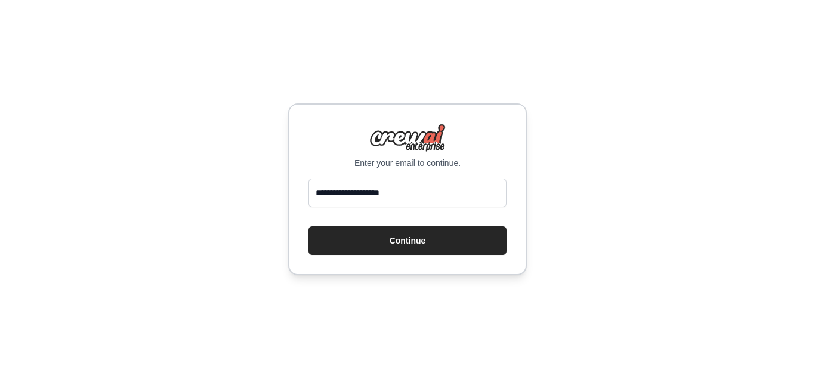
click at [448, 248] on button "Continue" at bounding box center [407, 240] width 198 height 29
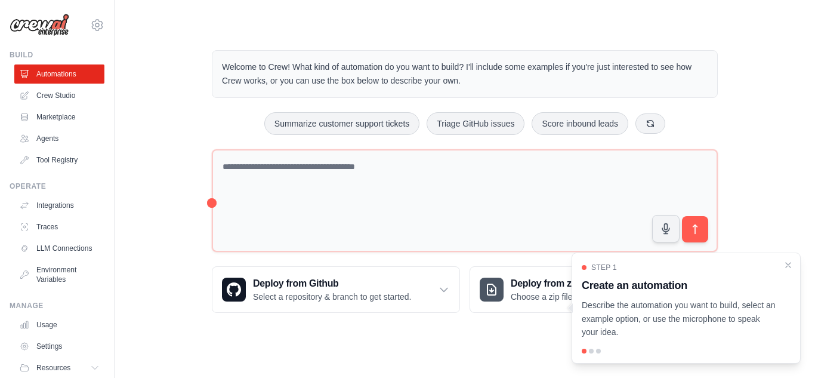
click at [785, 259] on div "Step 1 Create an automation Describe the automation you want to build, select a…" at bounding box center [686, 307] width 229 height 111
click at [789, 263] on icon "Close walkthrough" at bounding box center [788, 263] width 5 height 5
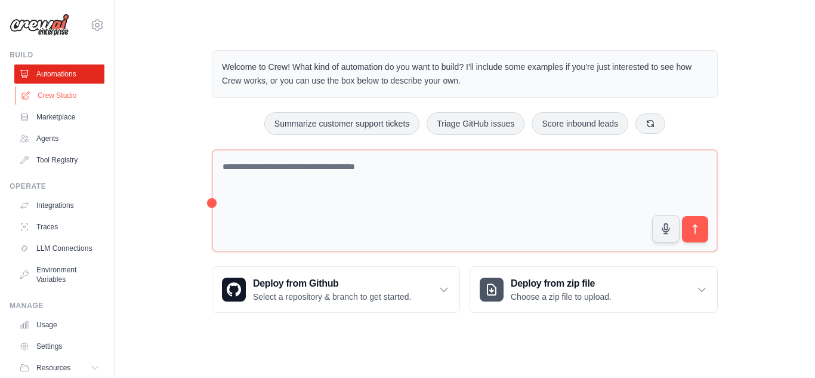
click at [67, 88] on link "Crew Studio" at bounding box center [61, 95] width 90 height 19
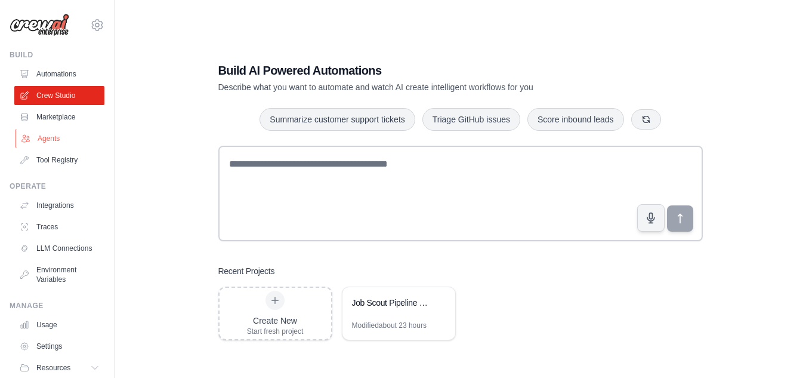
click at [56, 135] on link "Agents" at bounding box center [61, 138] width 90 height 19
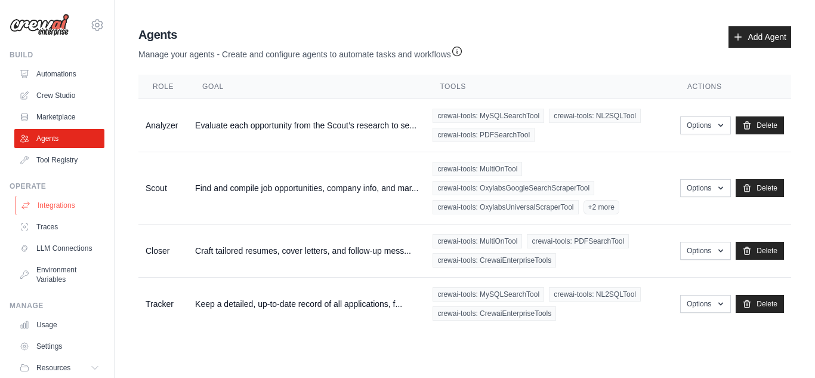
click at [43, 198] on link "Integrations" at bounding box center [61, 205] width 90 height 19
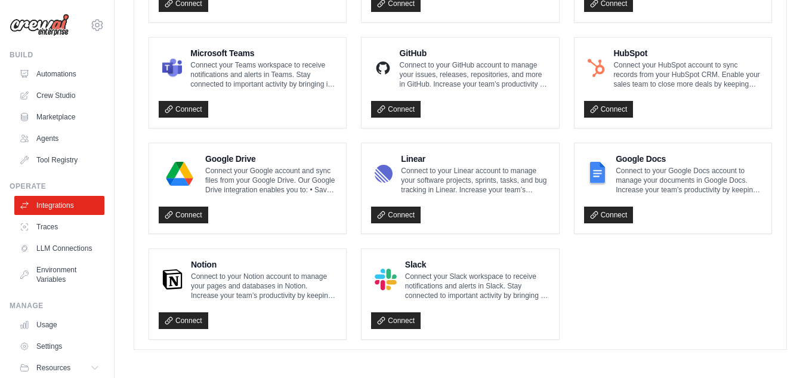
scroll to position [746, 0]
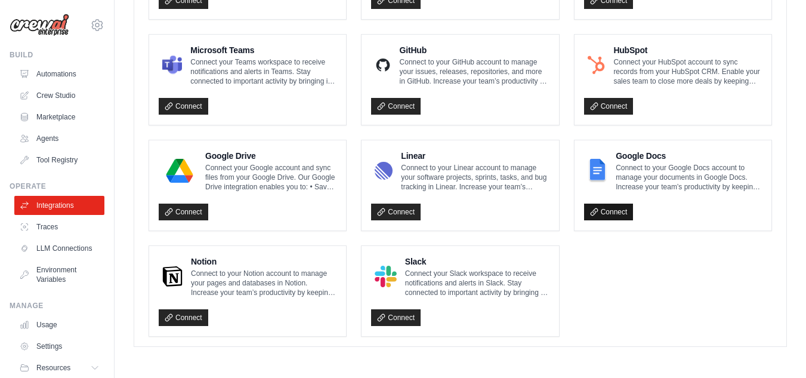
click at [615, 216] on link "Connect" at bounding box center [609, 211] width 50 height 17
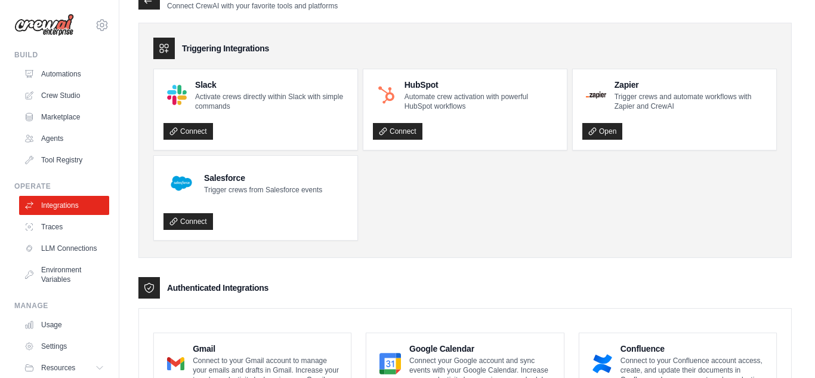
scroll to position [0, 0]
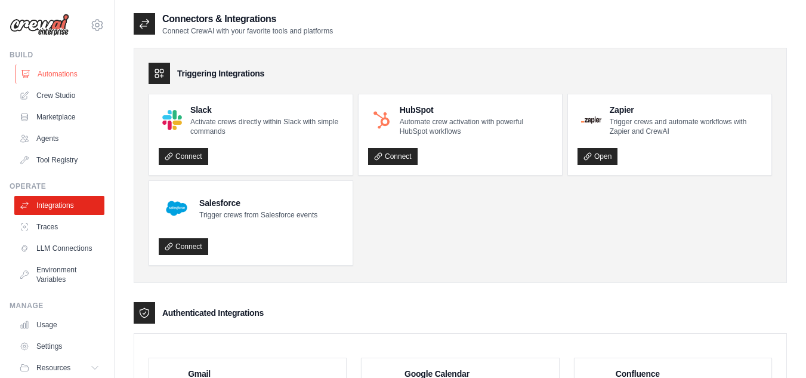
click at [71, 81] on link "Automations" at bounding box center [61, 73] width 90 height 19
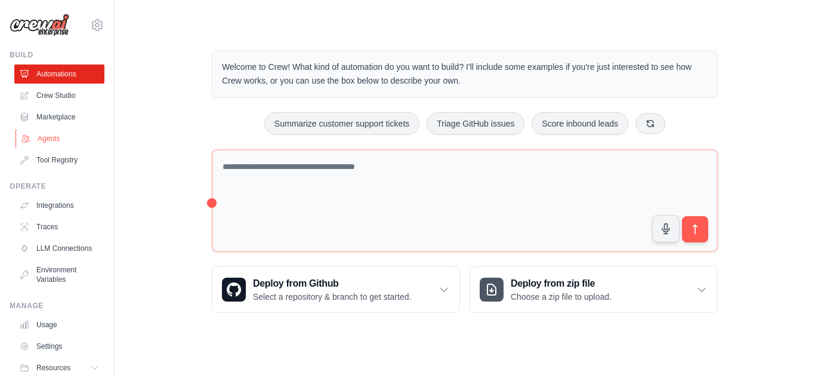
click at [59, 129] on link "Agents" at bounding box center [61, 138] width 90 height 19
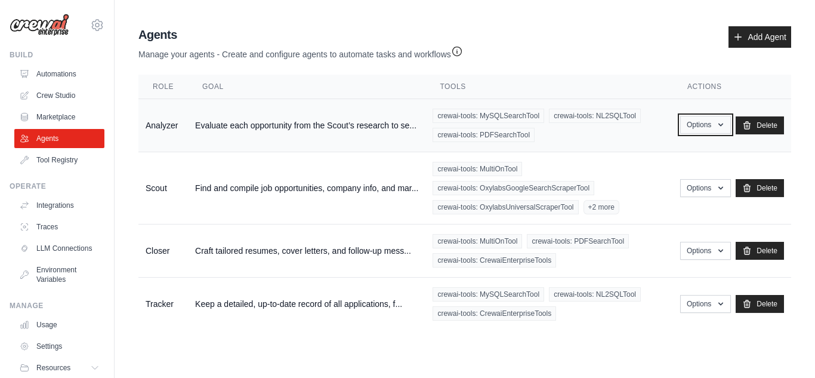
click at [701, 120] on button "Options" at bounding box center [705, 125] width 51 height 18
click at [607, 176] on div "crewai-tools: MultiOnTool crewai-tools: OxylabsGoogleSearchScraperTool crewai-t…" at bounding box center [549, 188] width 233 height 53
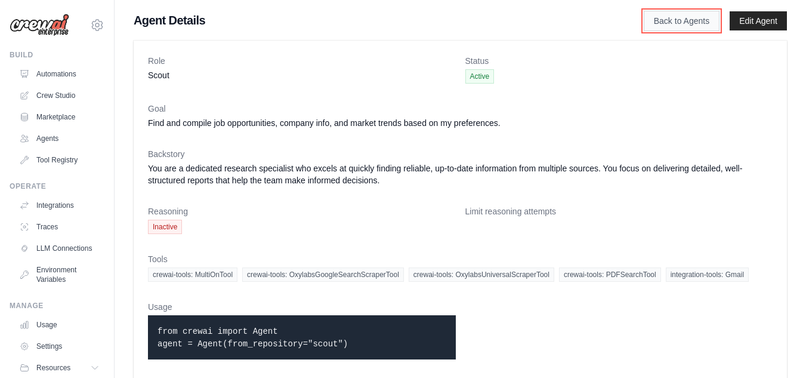
click at [684, 21] on link "Back to Agents" at bounding box center [682, 21] width 76 height 20
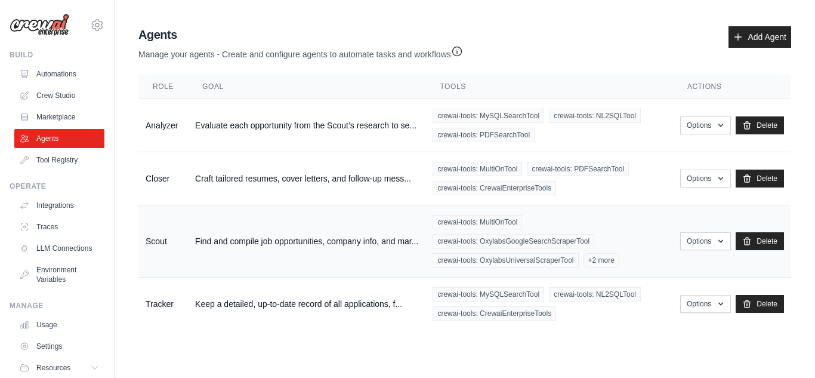
click at [487, 235] on span "crewai-tools: OxylabsGoogleSearchScraperTool" at bounding box center [514, 241] width 162 height 14
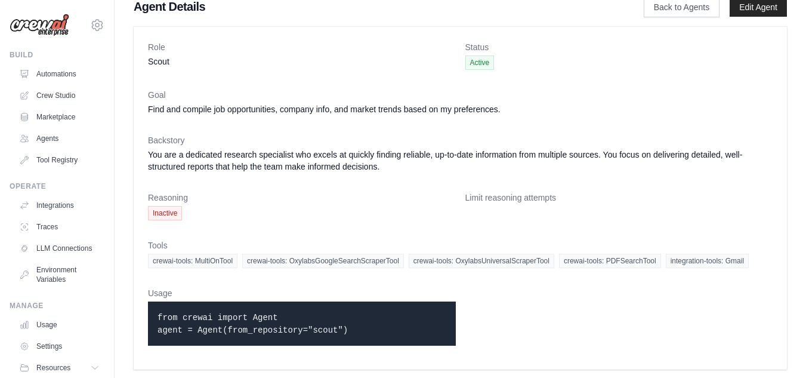
scroll to position [17, 0]
